Goal: Transaction & Acquisition: Purchase product/service

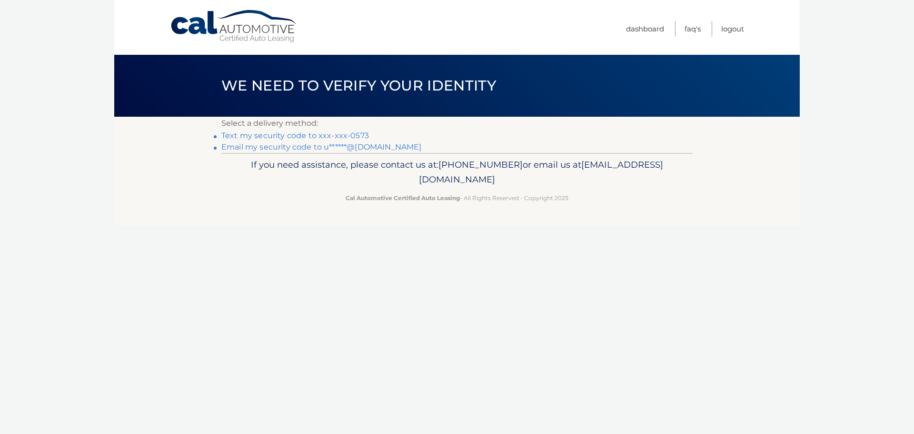
click at [321, 138] on link "Text my security code to xxx-xxx-0573" at bounding box center [295, 135] width 148 height 9
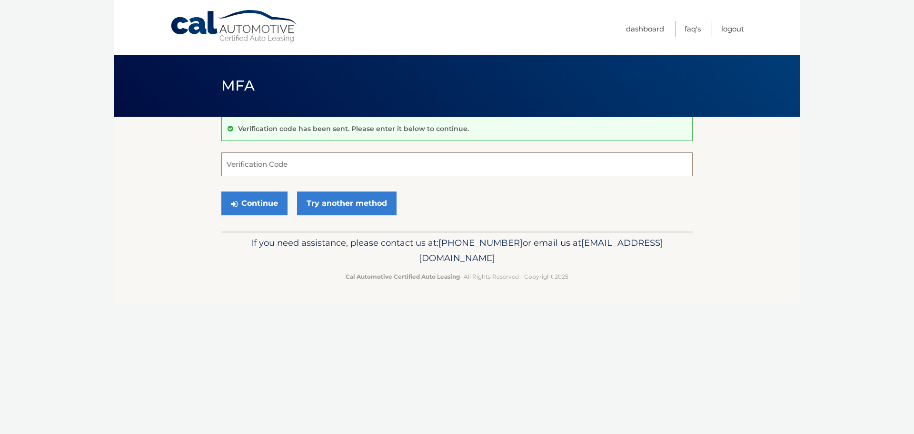
click at [290, 162] on input "Verification Code" at bounding box center [456, 164] width 471 height 24
type input "696347"
click at [221, 191] on button "Continue" at bounding box center [254, 203] width 66 height 24
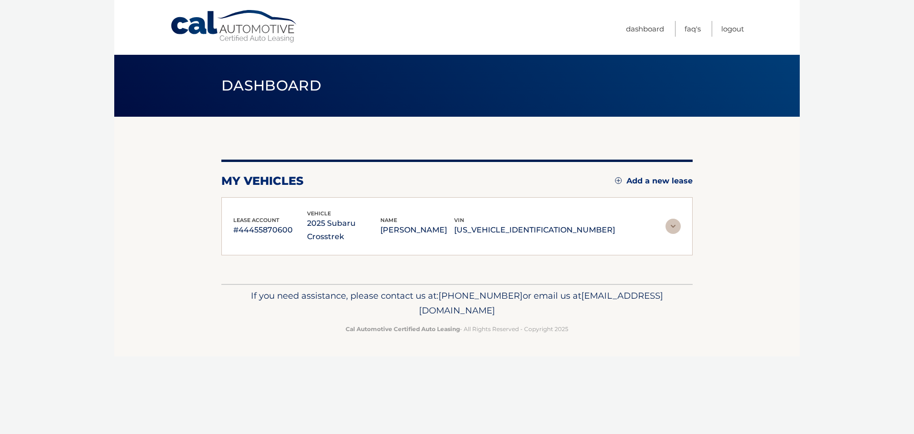
click at [674, 219] on img at bounding box center [672, 225] width 15 height 15
click at [672, 219] on img at bounding box center [672, 225] width 15 height 15
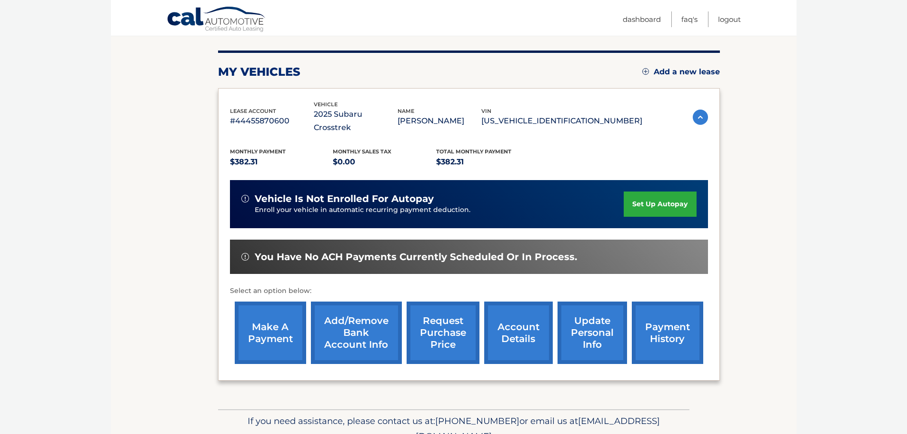
scroll to position [143, 0]
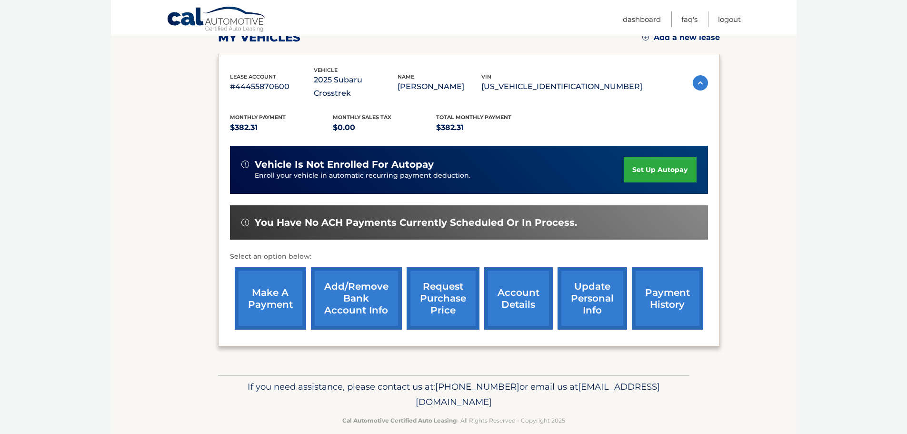
click at [262, 283] on link "make a payment" at bounding box center [270, 298] width 71 height 62
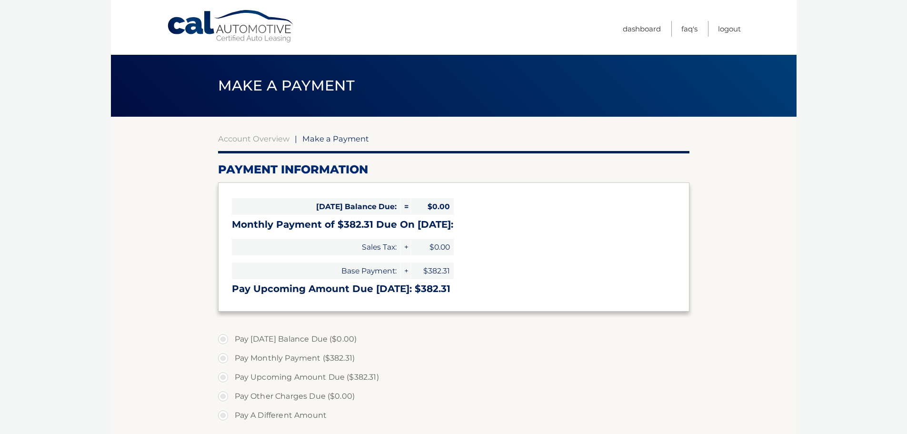
select select "NDQ3ODg0ZWUtY2NkYy00MzJhLThhYzUtOGY1NzE0MjBlMWE4"
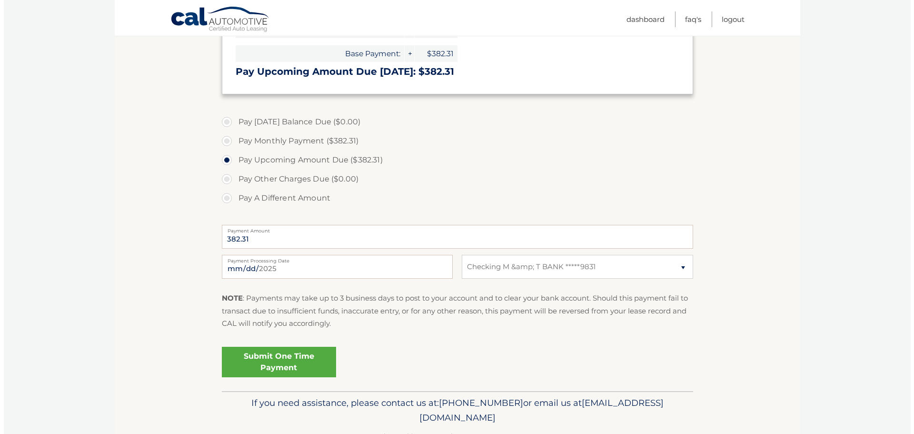
scroll to position [238, 0]
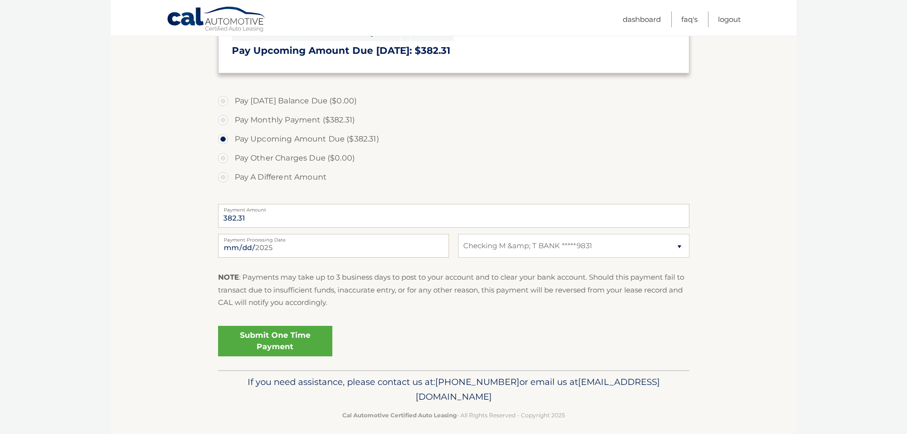
click at [289, 343] on link "Submit One Time Payment" at bounding box center [275, 341] width 114 height 30
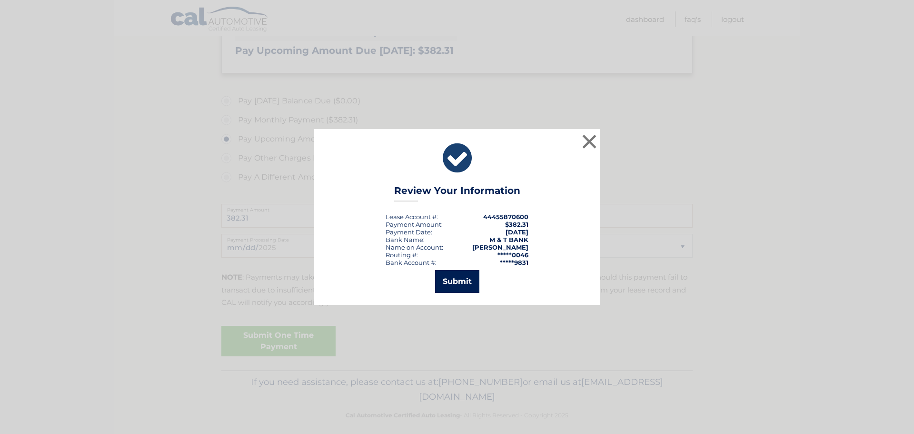
click at [468, 279] on button "Submit" at bounding box center [457, 281] width 44 height 23
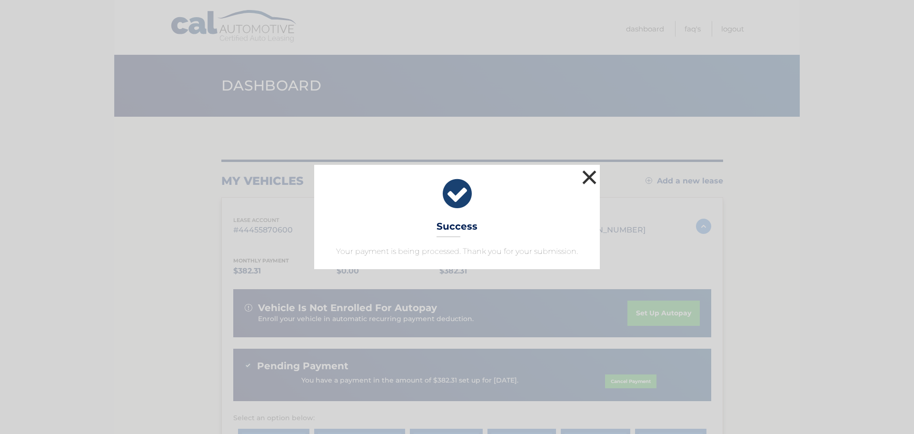
click at [592, 173] on button "×" at bounding box center [589, 177] width 19 height 19
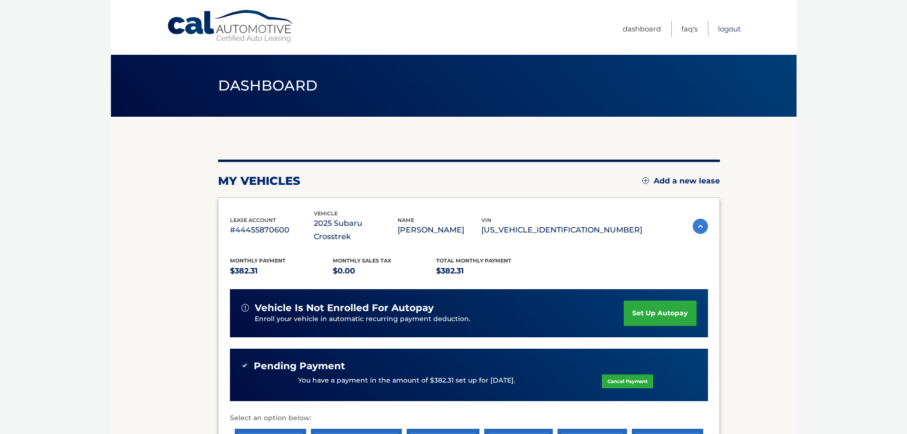
click at [731, 28] on link "Logout" at bounding box center [729, 29] width 23 height 16
